Goal: Find specific page/section: Find specific page/section

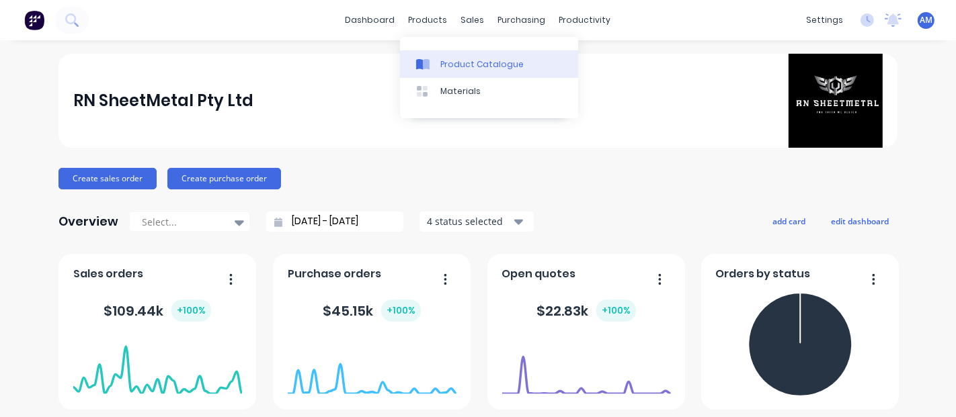
drag, startPoint x: 449, startPoint y: 57, endPoint x: 434, endPoint y: 53, distance: 15.3
click at [449, 58] on link "Product Catalogue" at bounding box center [489, 63] width 178 height 27
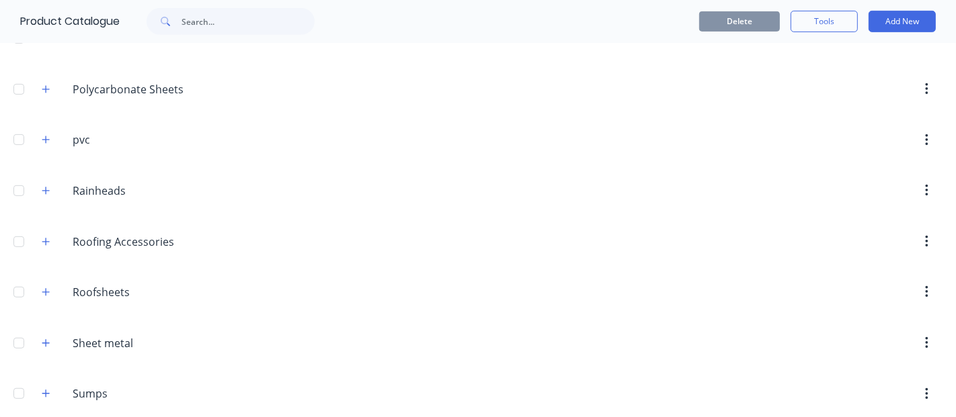
scroll to position [637, 0]
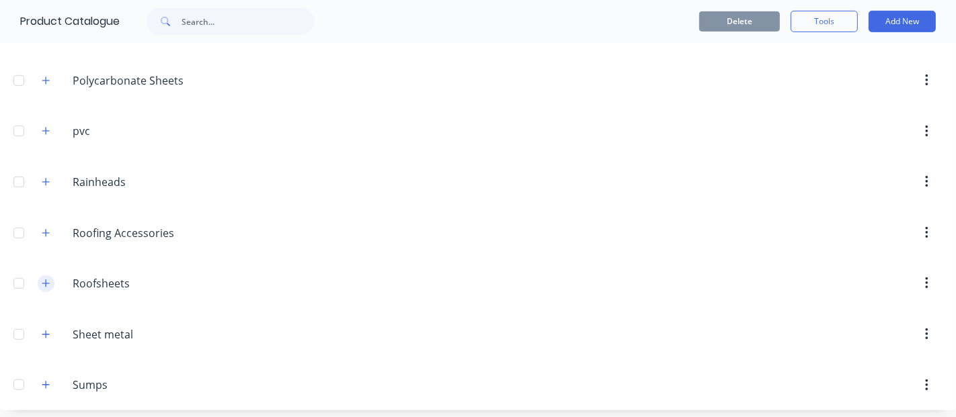
click at [48, 279] on icon "button" at bounding box center [46, 283] width 8 height 9
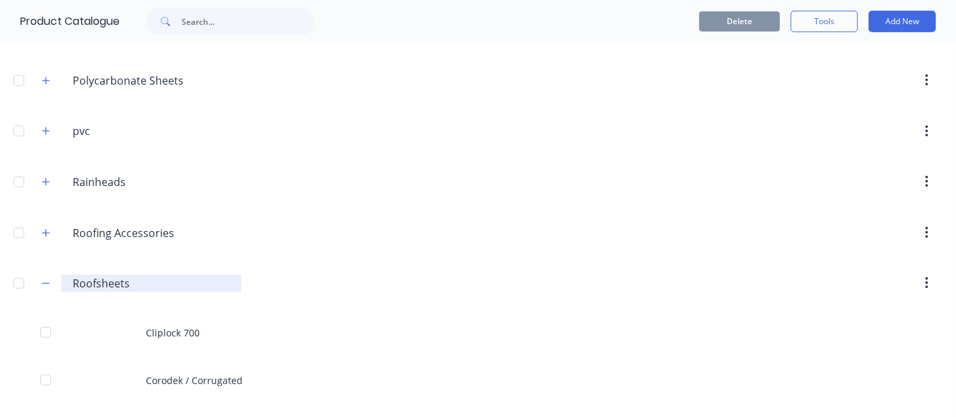
click at [106, 278] on input "Roofsheets" at bounding box center [152, 284] width 159 height 16
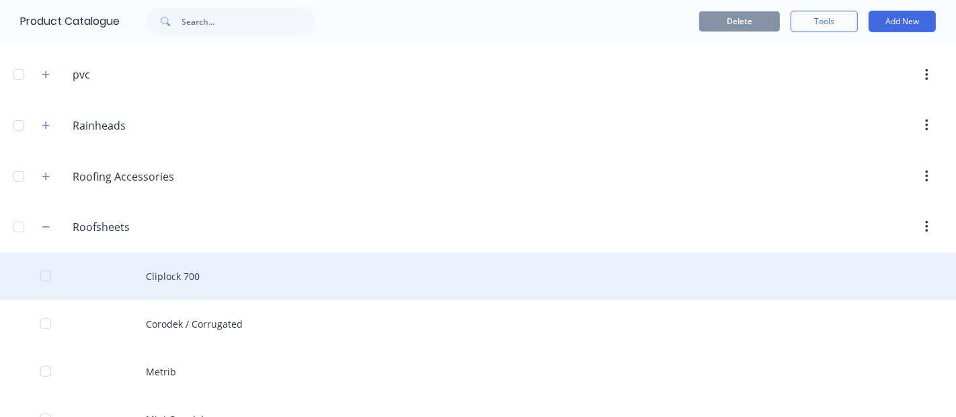
scroll to position [786, 0]
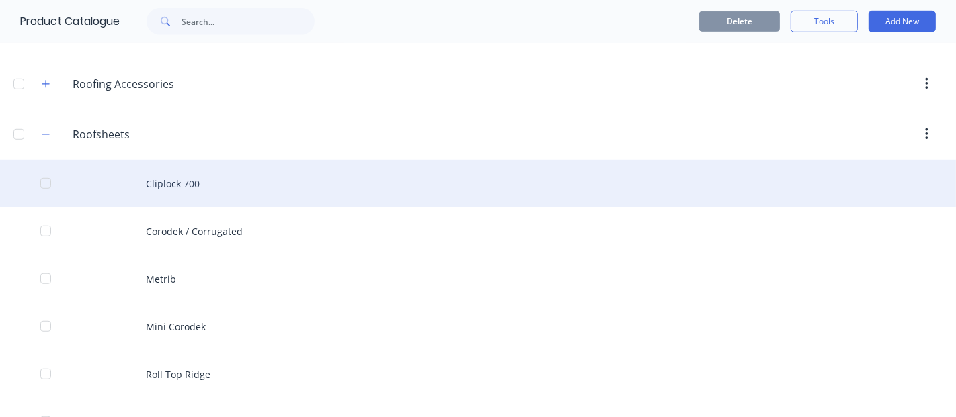
click at [182, 181] on div "Cliplock 700" at bounding box center [478, 184] width 956 height 48
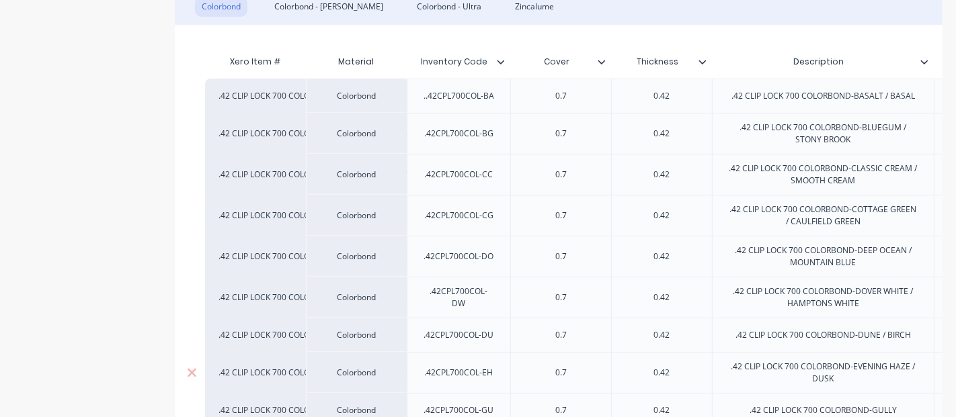
scroll to position [298, 0]
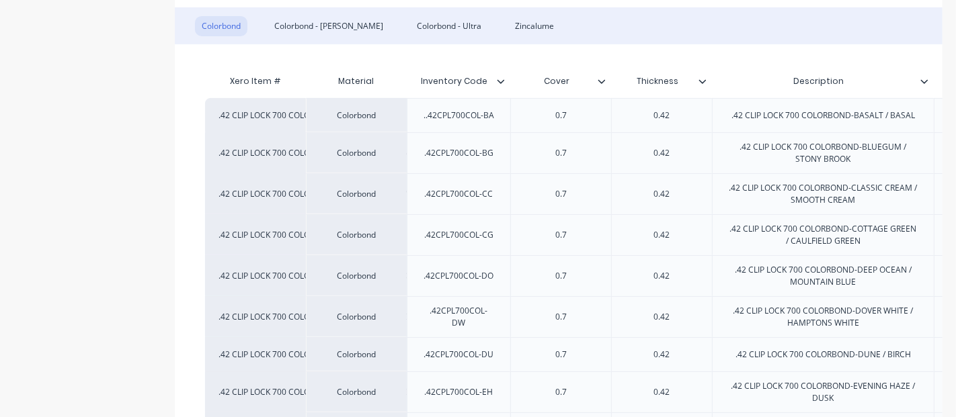
type textarea "x"
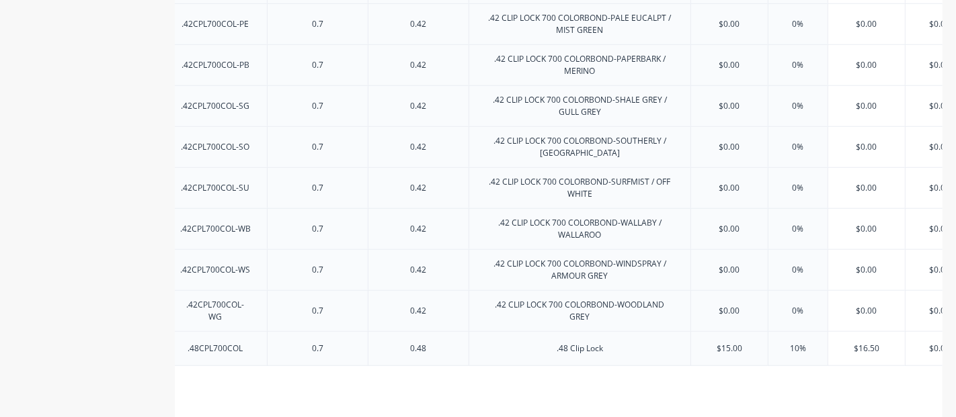
scroll to position [1035, 0]
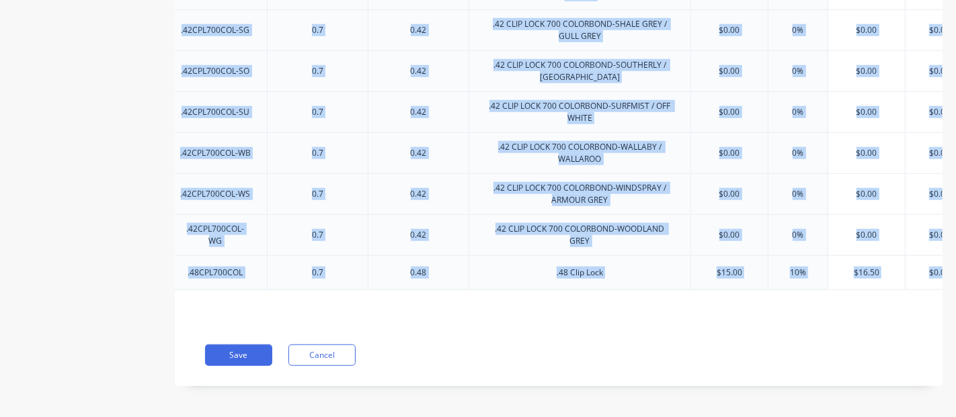
drag, startPoint x: 608, startPoint y: 319, endPoint x: 438, endPoint y: 339, distance: 171.2
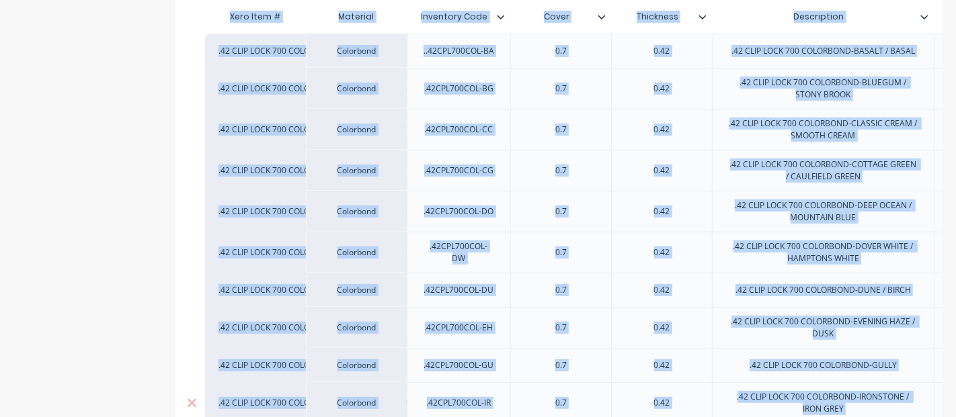
scroll to position [213, 0]
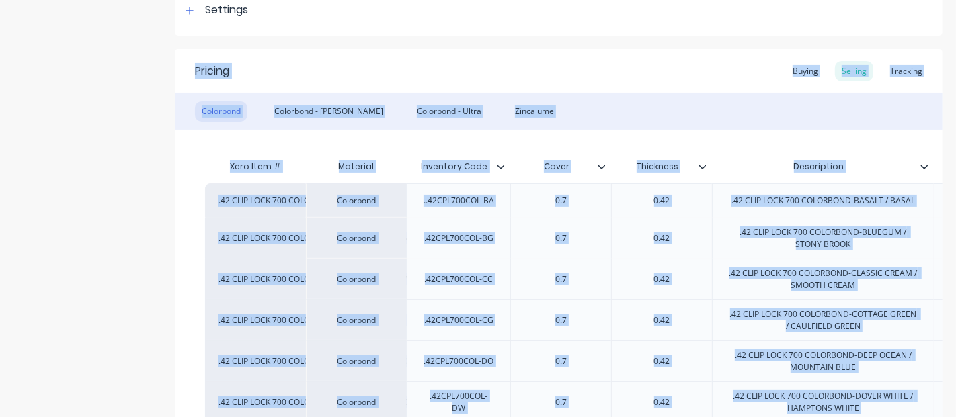
click at [249, 171] on div "Xero Item #" at bounding box center [255, 166] width 101 height 27
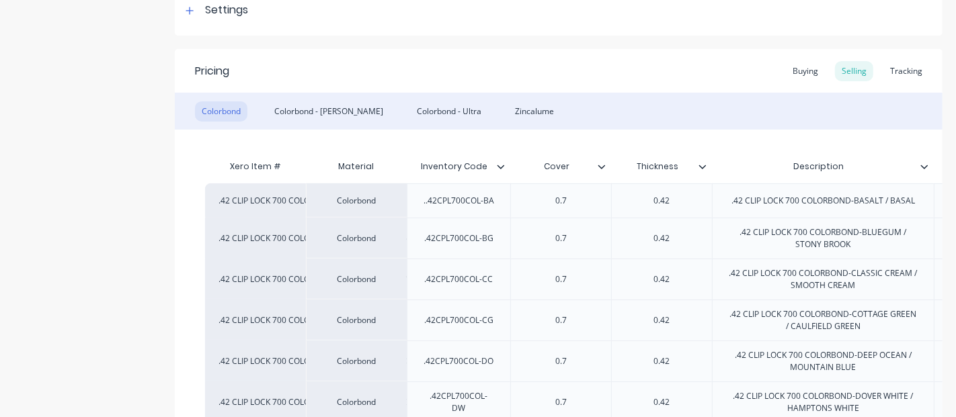
click at [255, 164] on div "Xero Item #" at bounding box center [255, 166] width 101 height 27
click at [274, 170] on div "Xero Item #" at bounding box center [255, 166] width 101 height 27
drag, startPoint x: 233, startPoint y: 167, endPoint x: 293, endPoint y: 167, distance: 59.8
click at [293, 167] on div "Xero Item #" at bounding box center [255, 166] width 101 height 27
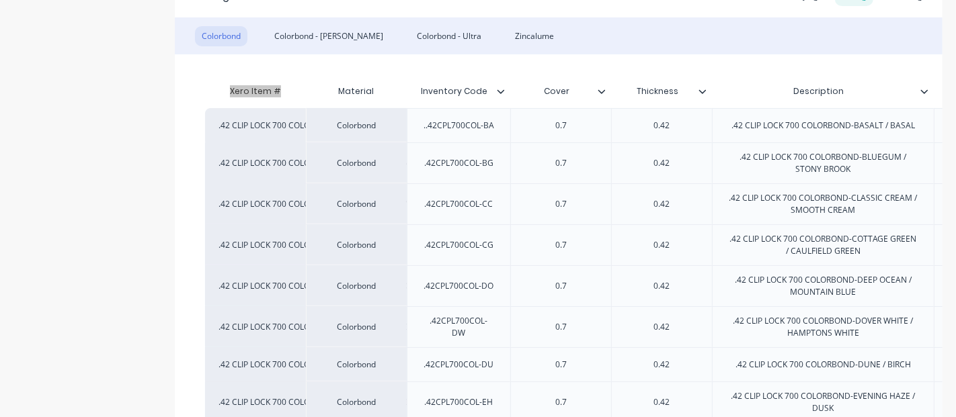
scroll to position [288, 0]
click at [257, 126] on div ".42 CLIP LOCK 700 COLORBOND-BASALT / BASAL" at bounding box center [255, 126] width 74 height 12
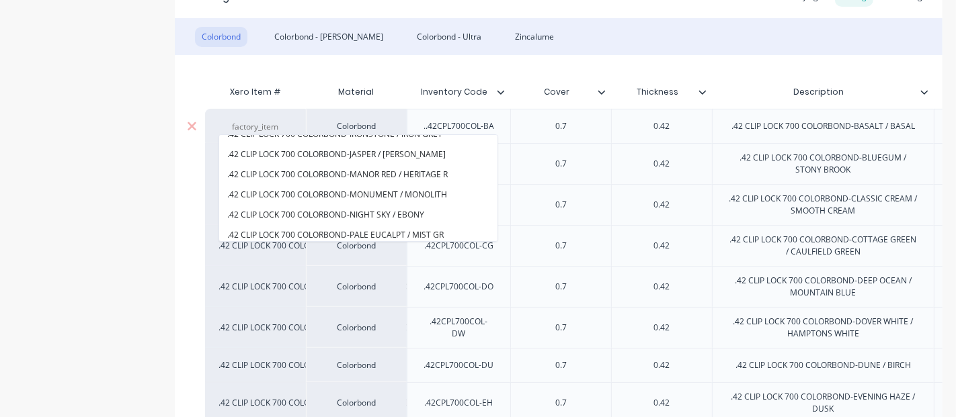
scroll to position [448, 0]
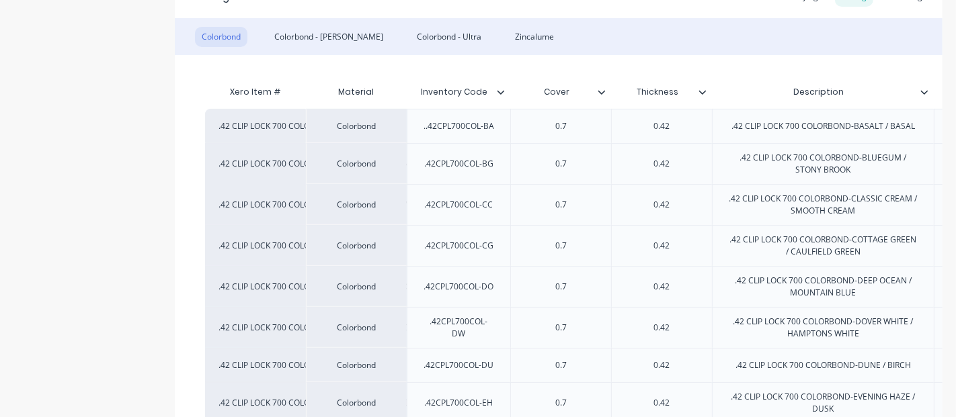
click at [259, 89] on div "Xero Item #" at bounding box center [255, 92] width 101 height 27
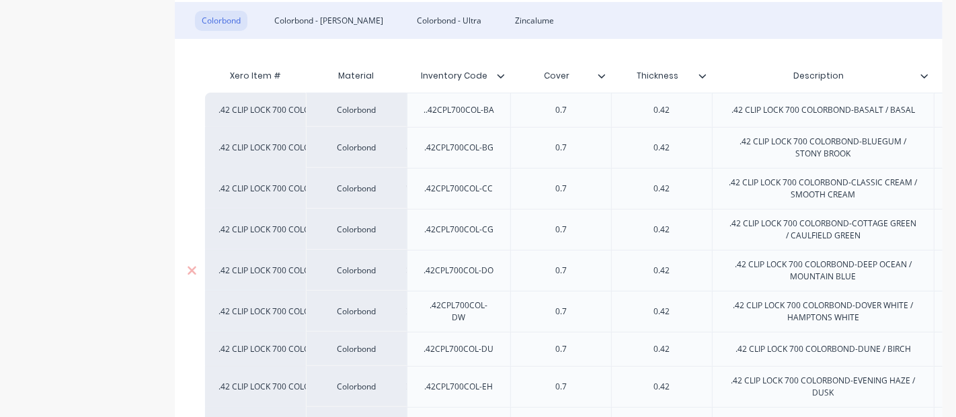
scroll to position [224, 0]
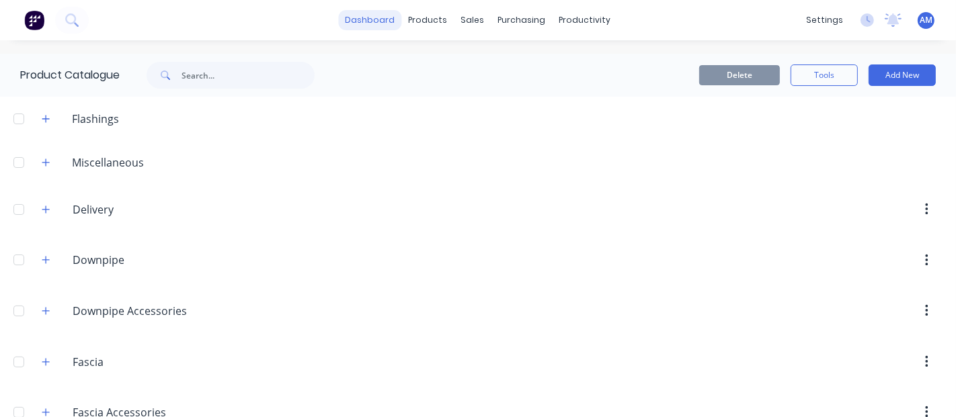
click at [366, 11] on link "dashboard" at bounding box center [370, 20] width 63 height 20
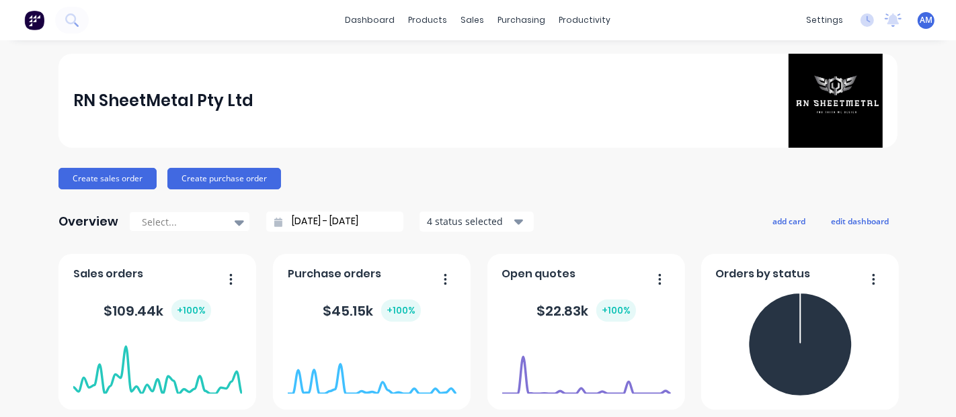
click at [919, 20] on span "AM" at bounding box center [925, 20] width 13 height 12
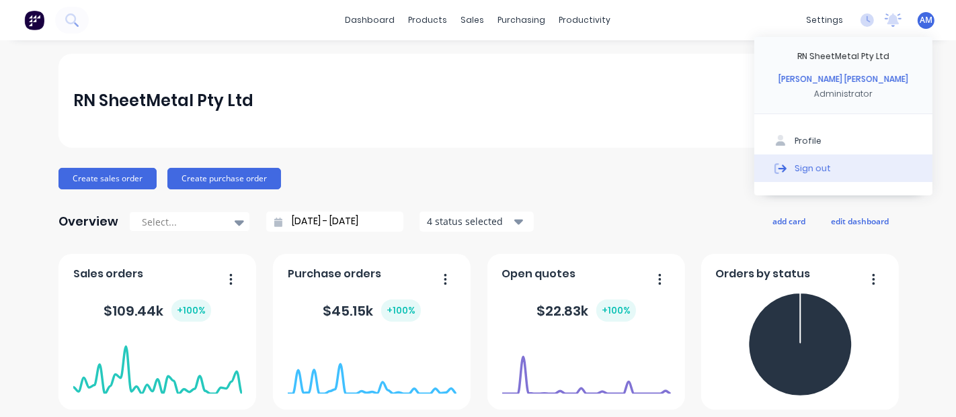
click at [835, 168] on button "Sign out" at bounding box center [843, 168] width 178 height 27
